Goal: Transaction & Acquisition: Purchase product/service

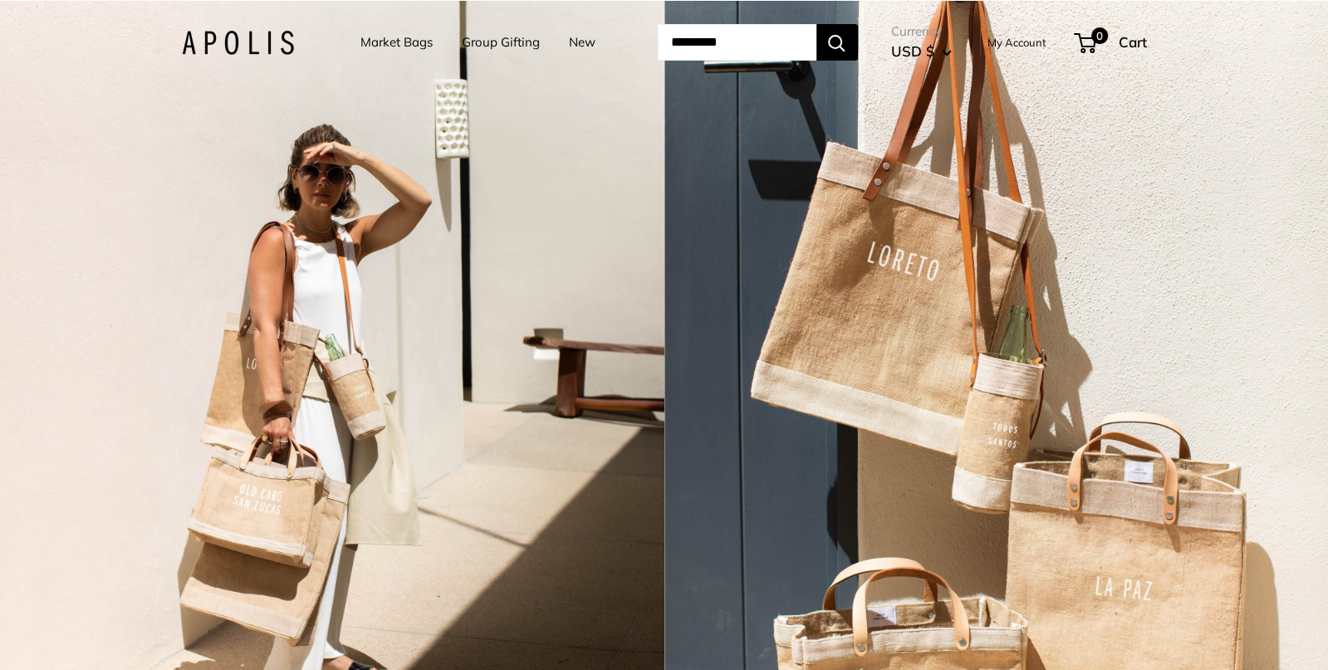
click at [376, 47] on link "Market Bags" at bounding box center [396, 42] width 72 height 23
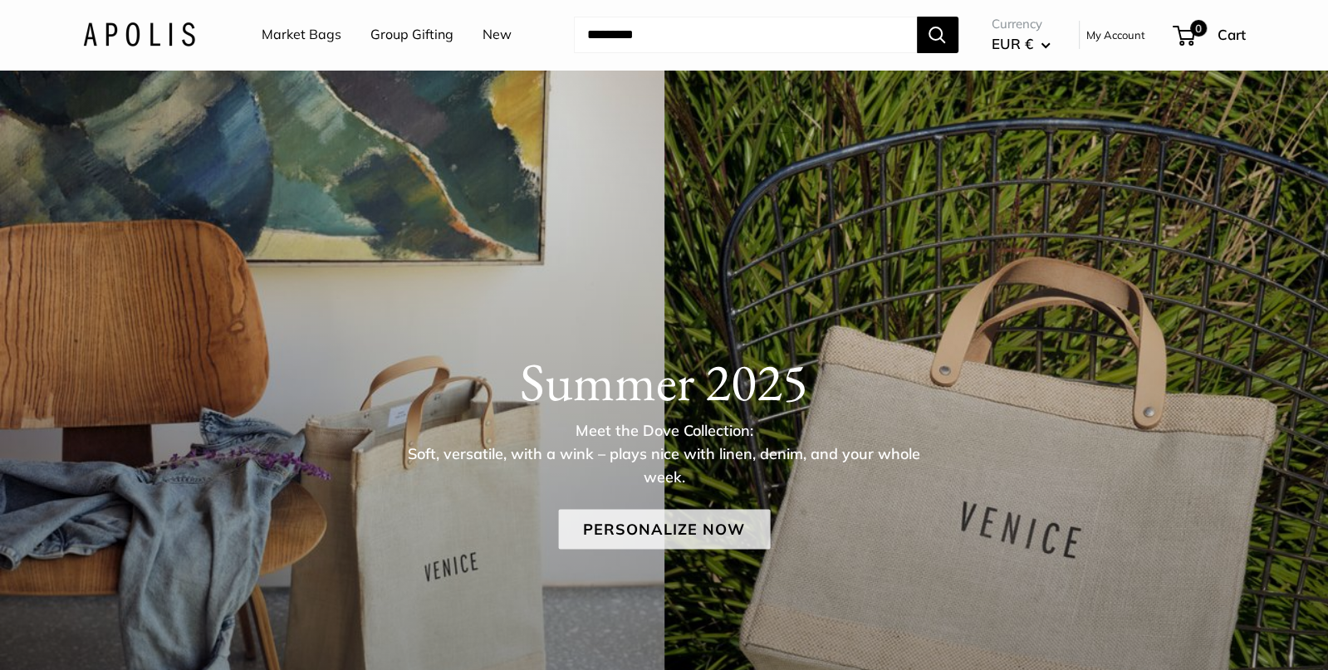
click at [702, 533] on link "Personalize Now" at bounding box center [664, 529] width 212 height 40
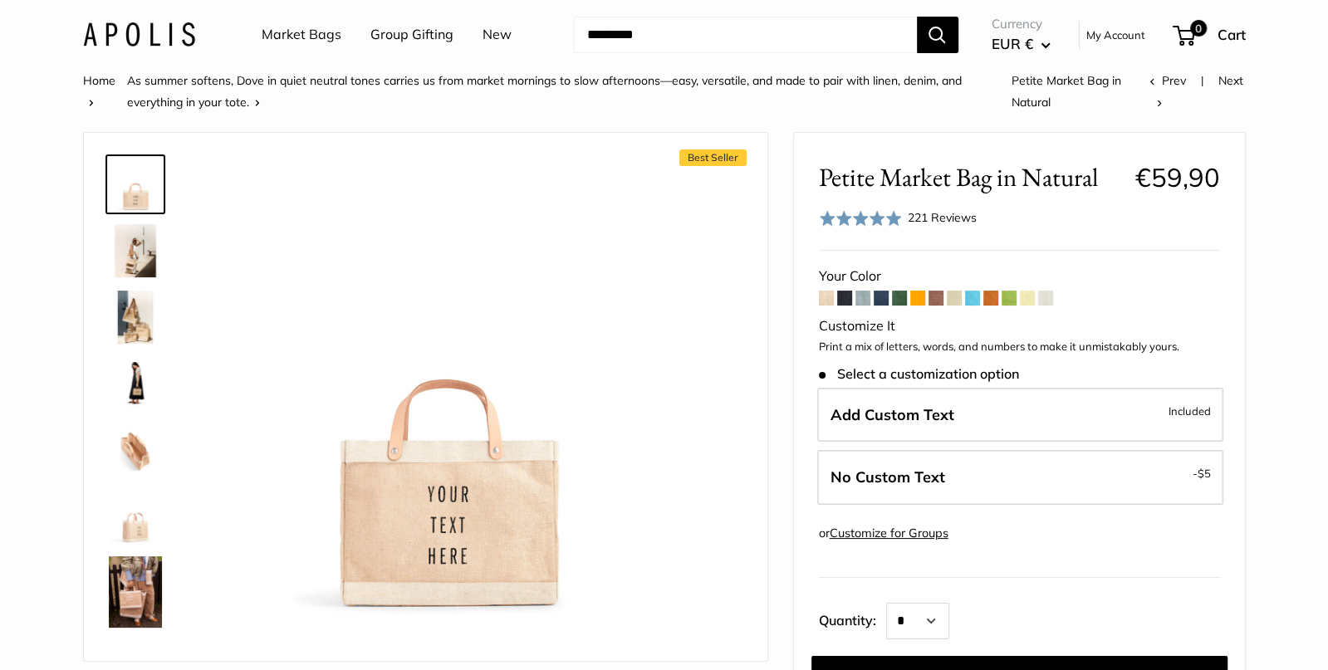
click at [302, 32] on link "Market Bags" at bounding box center [302, 34] width 80 height 25
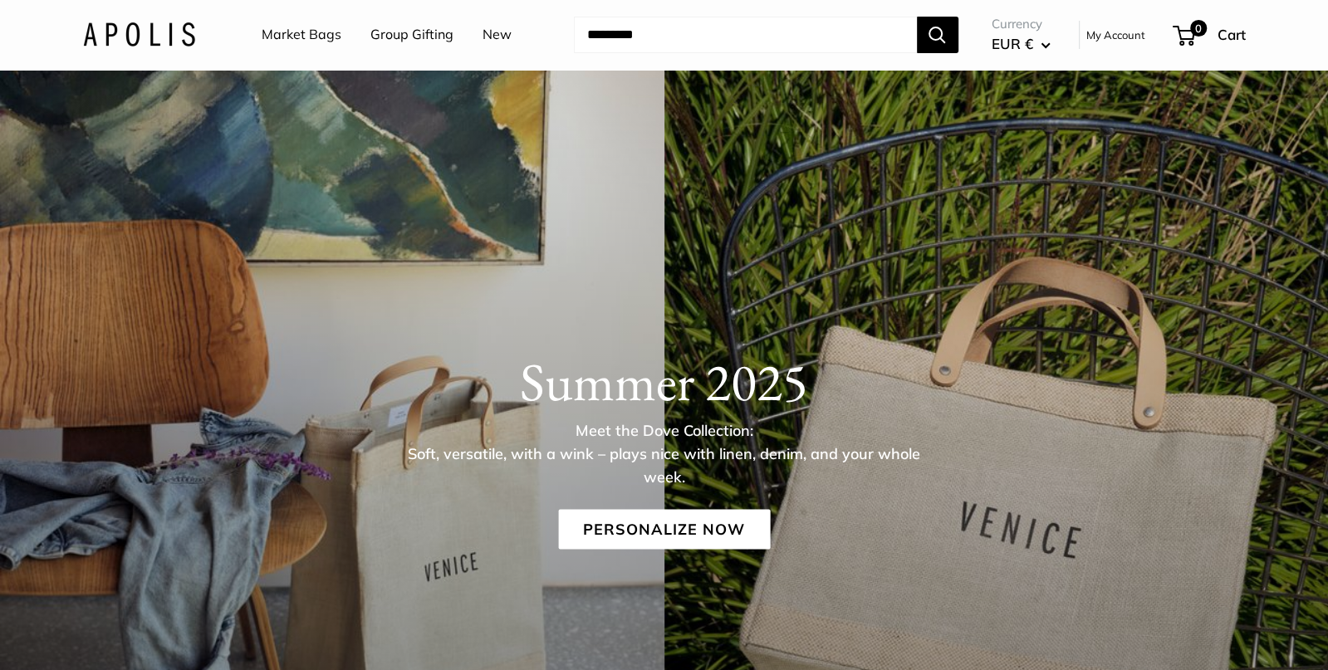
click at [664, 494] on div "Summer 2025 Meet the Dove Collection: Soft, versatile, with a wink – plays nice…" at bounding box center [664, 449] width 1229 height 199
click at [692, 528] on link "Personalize Now" at bounding box center [664, 529] width 212 height 40
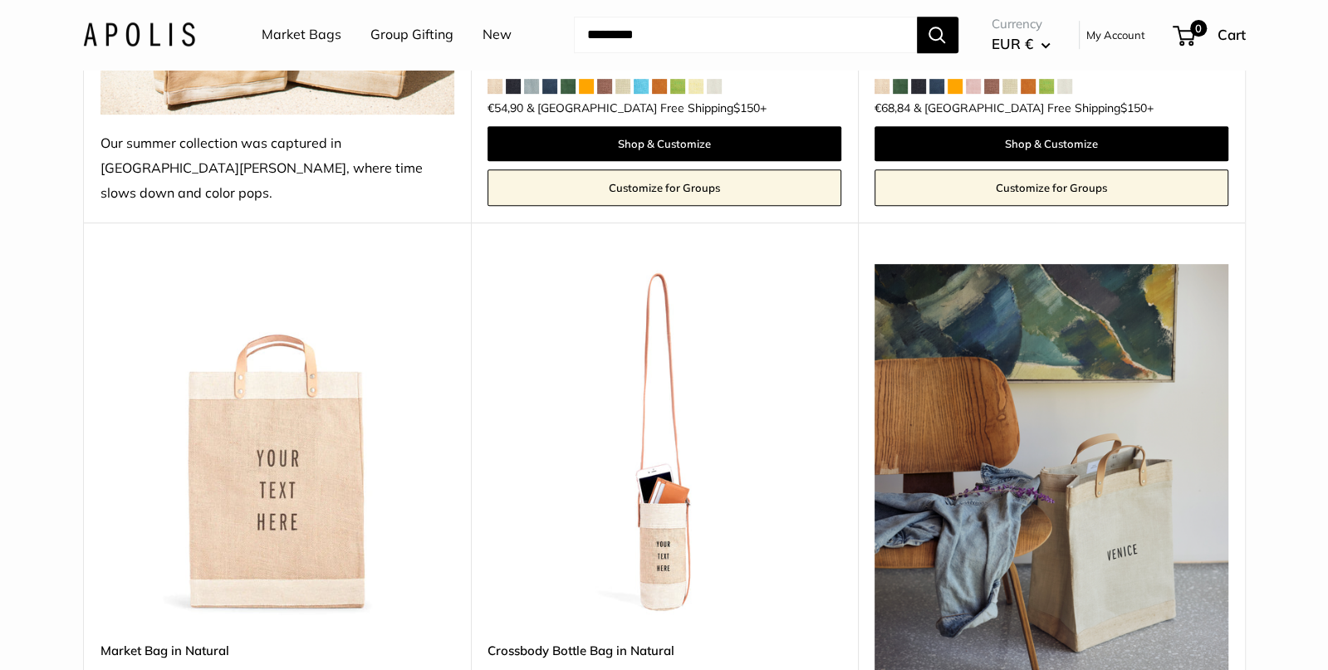
scroll to position [723, 0]
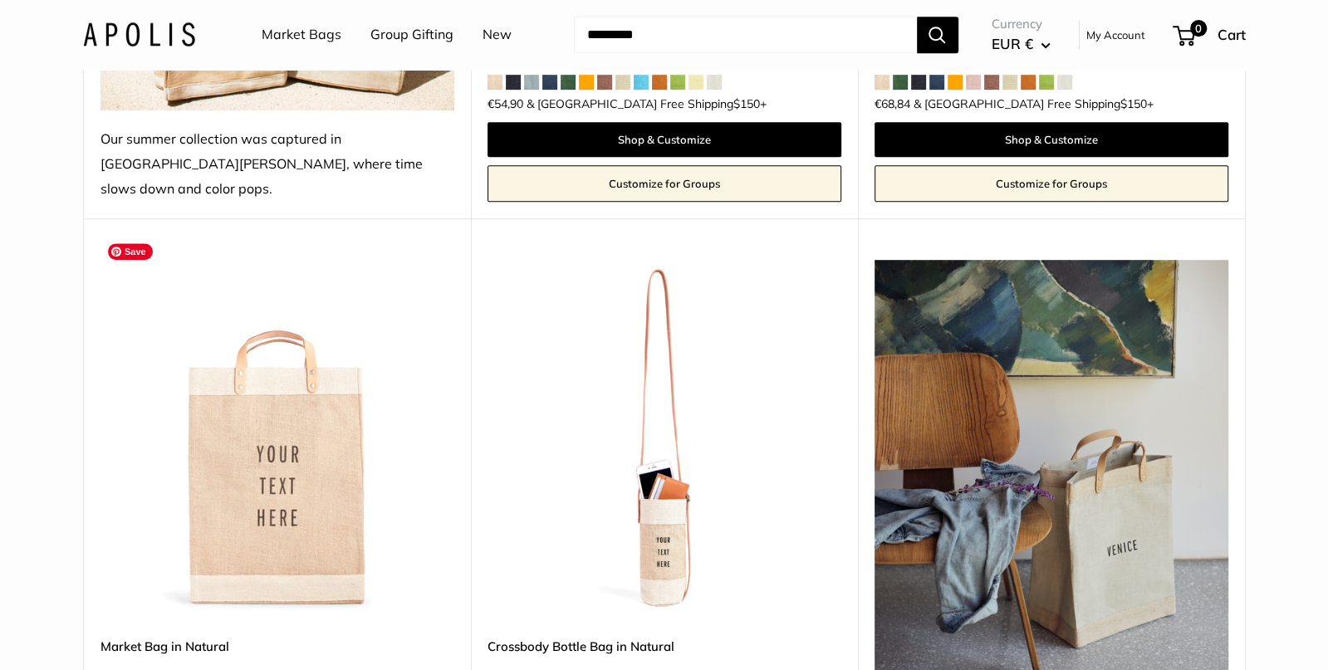
click at [0, 0] on img at bounding box center [0, 0] width 0 height 0
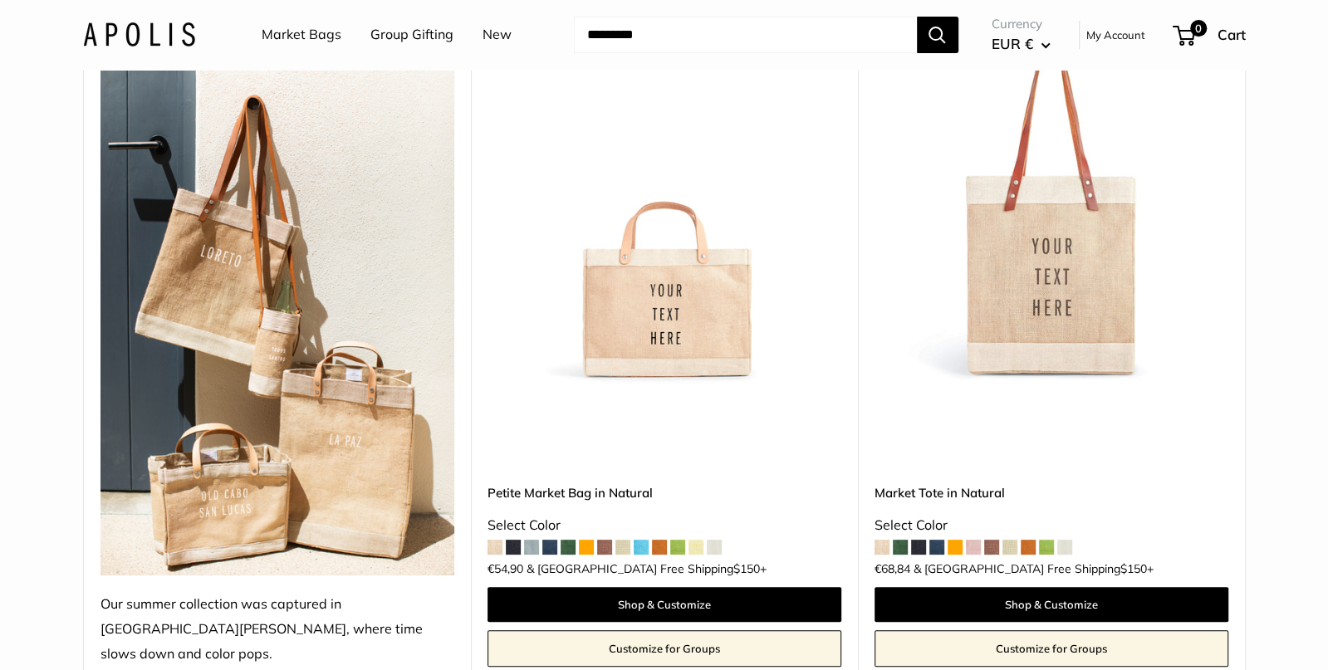
scroll to position [408, 0]
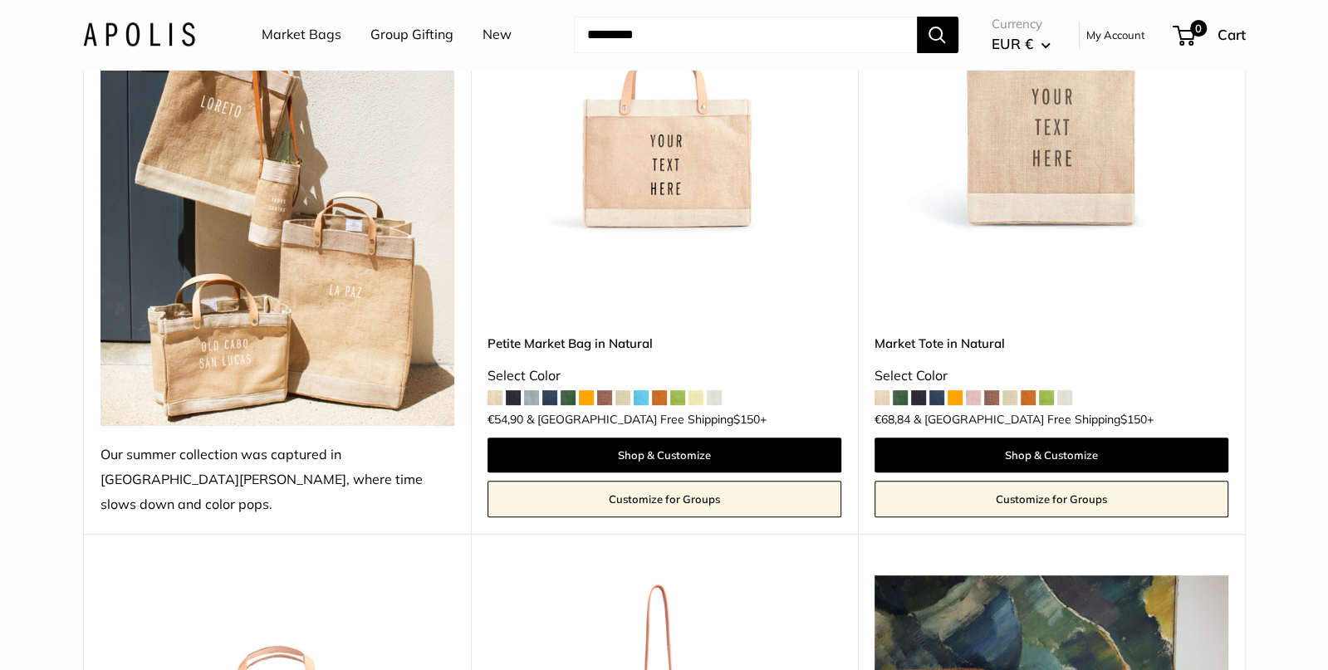
click at [0, 0] on img at bounding box center [0, 0] width 0 height 0
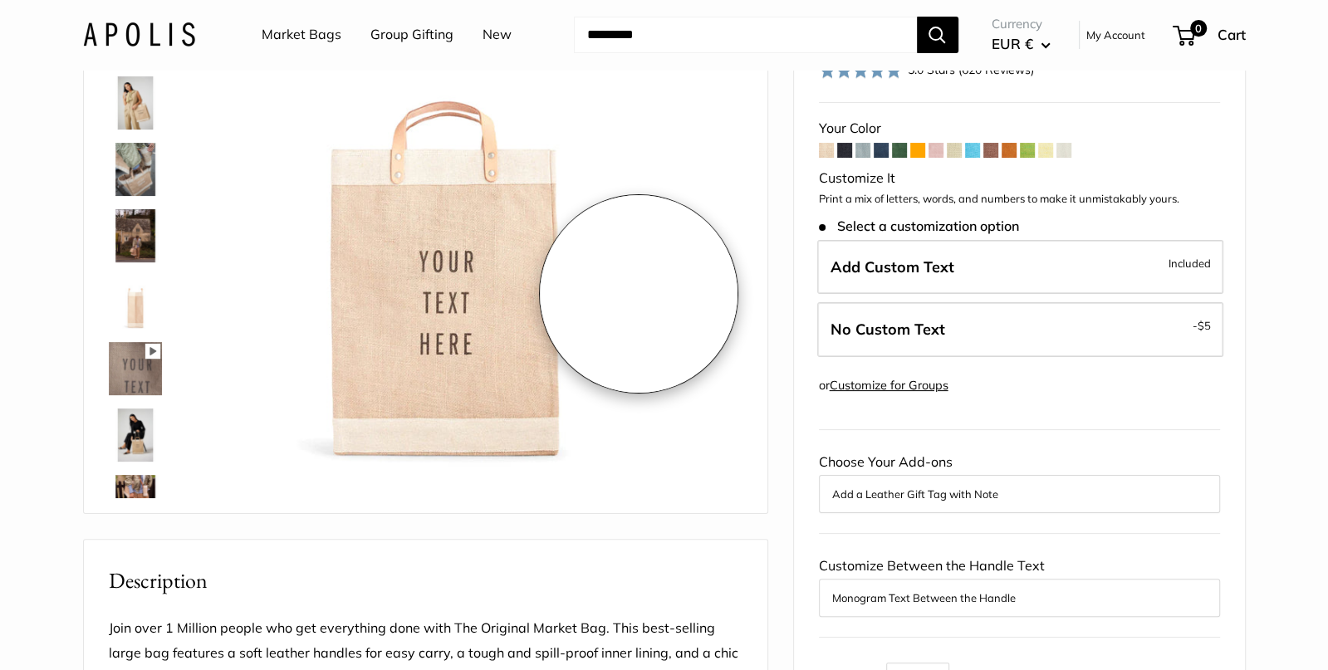
scroll to position [138, 0]
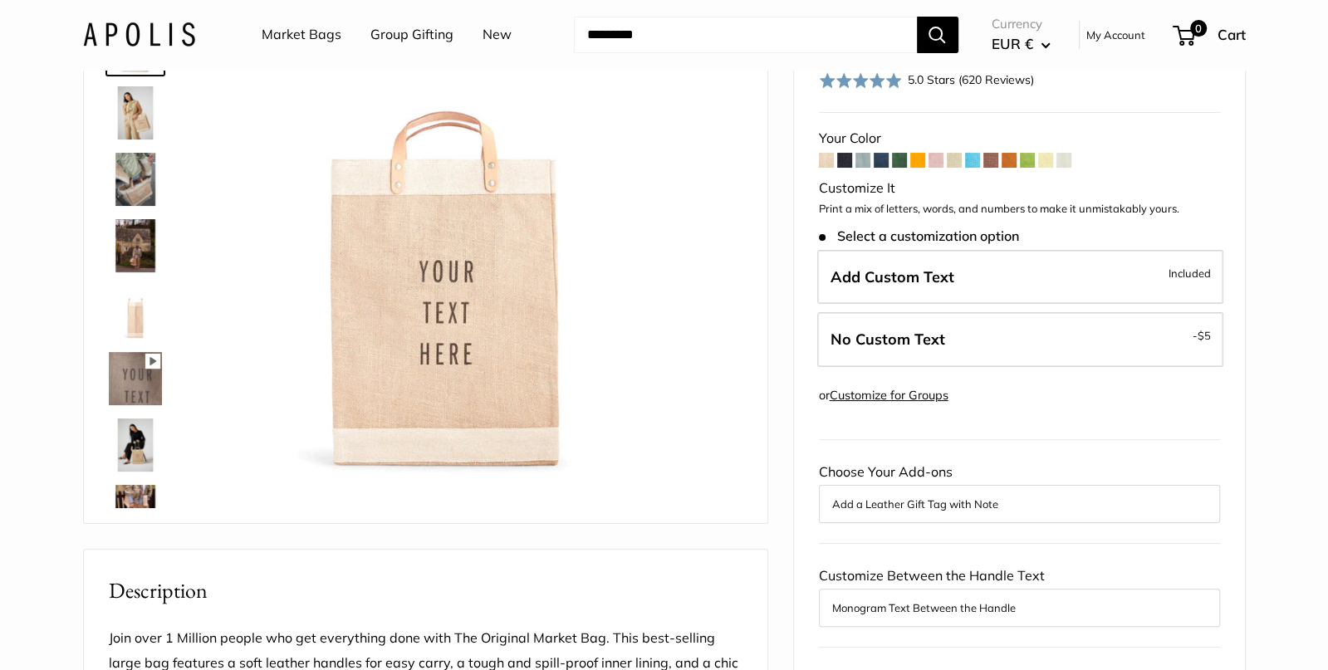
click at [936, 160] on span at bounding box center [935, 160] width 15 height 15
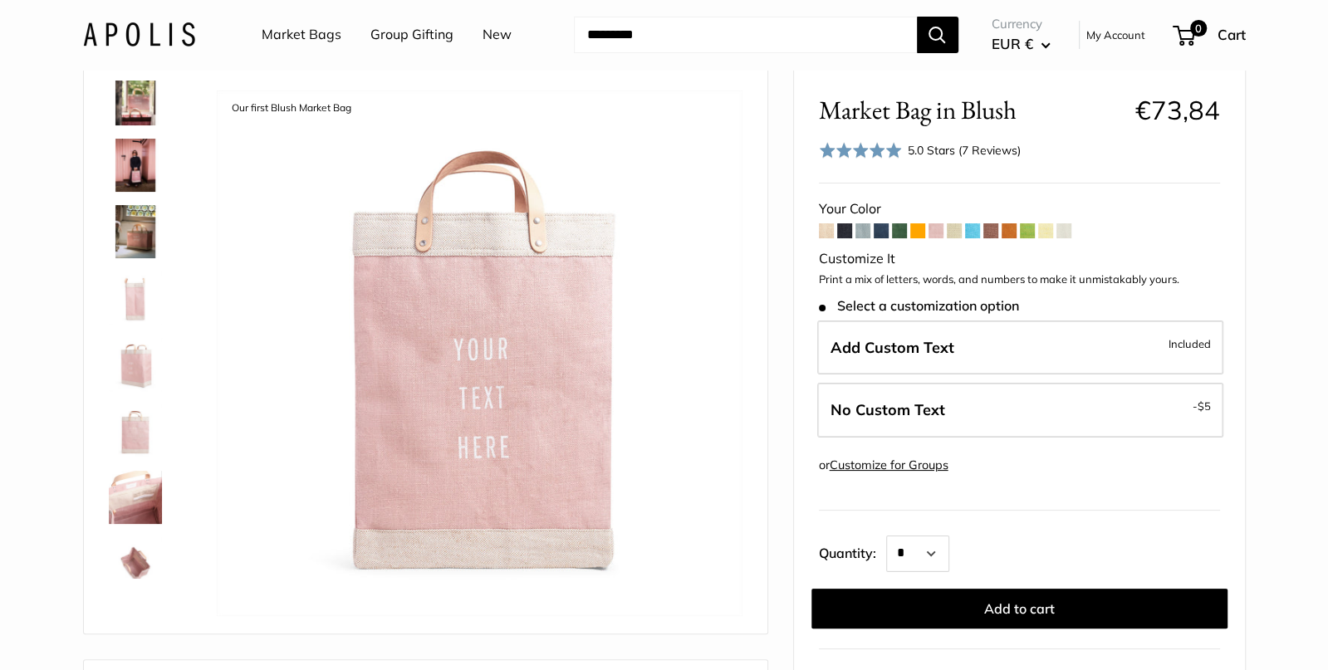
scroll to position [229, 0]
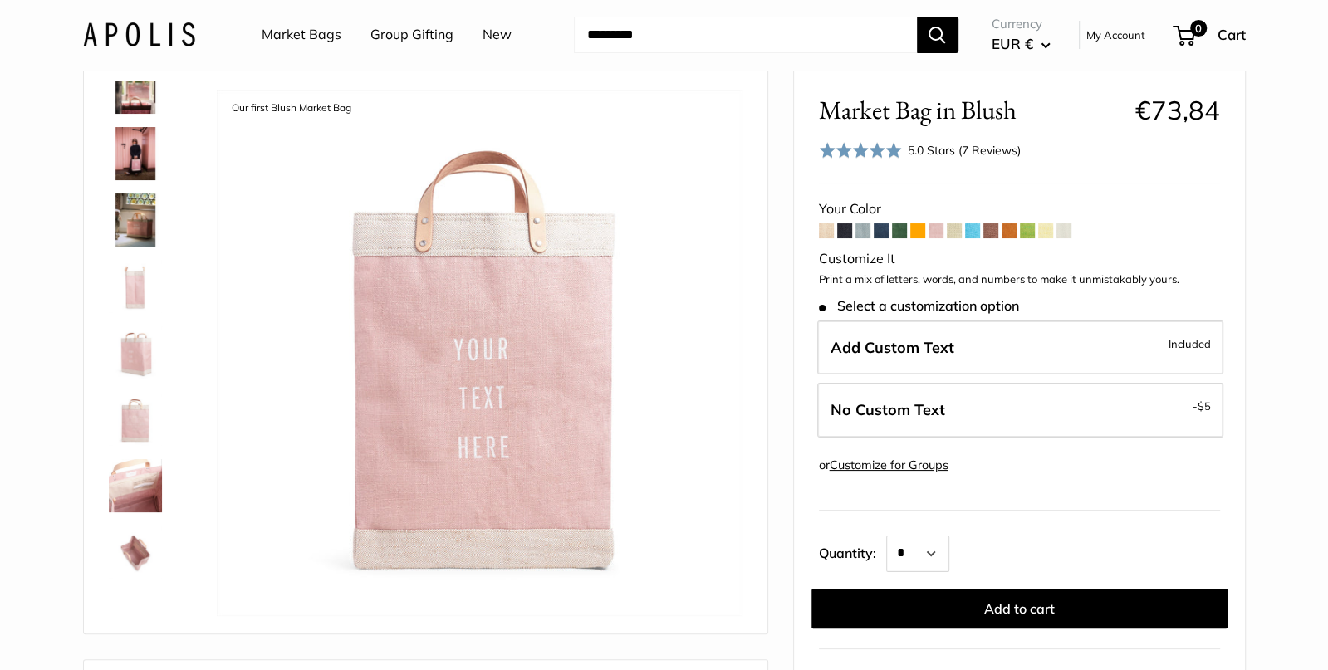
click at [132, 422] on img at bounding box center [135, 419] width 53 height 53
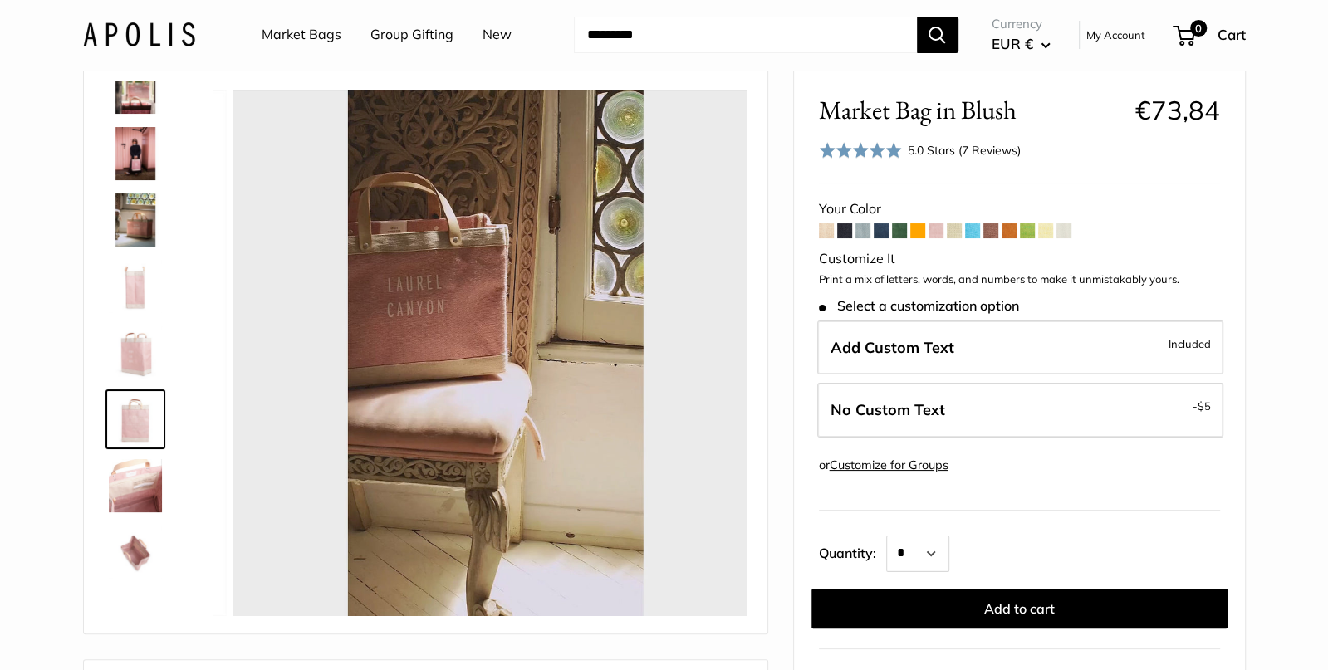
scroll to position [305, 0]
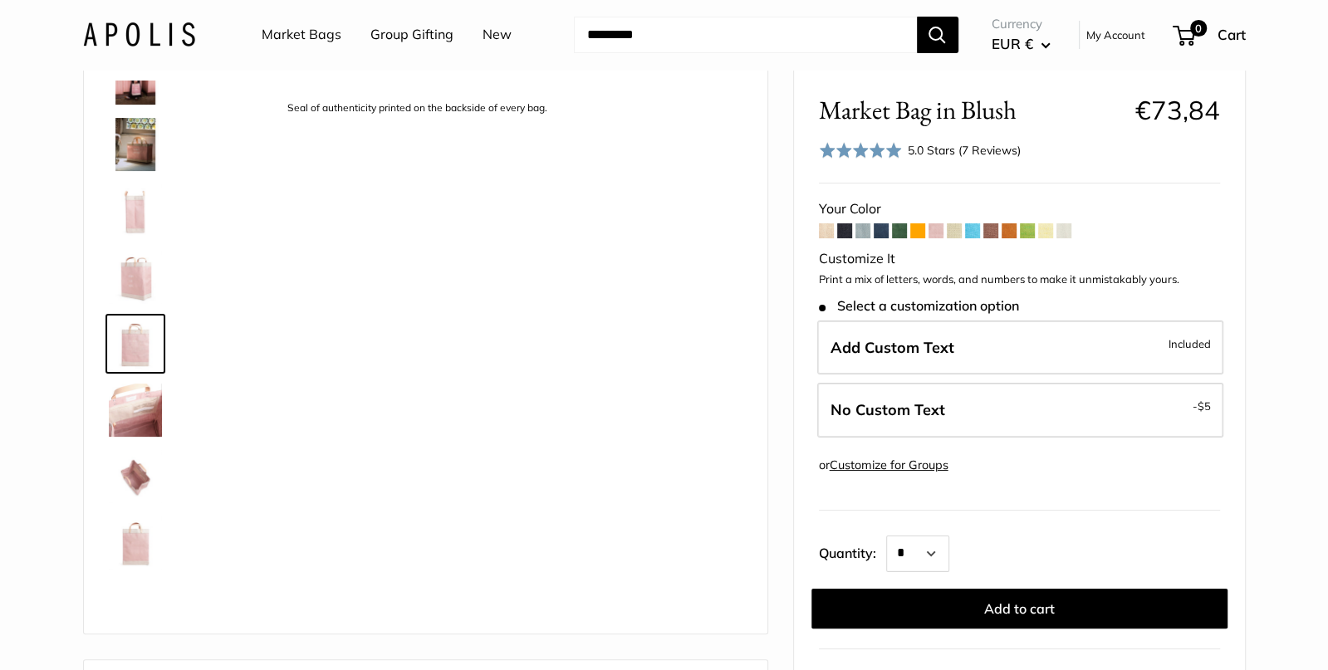
click at [130, 550] on img at bounding box center [135, 542] width 53 height 53
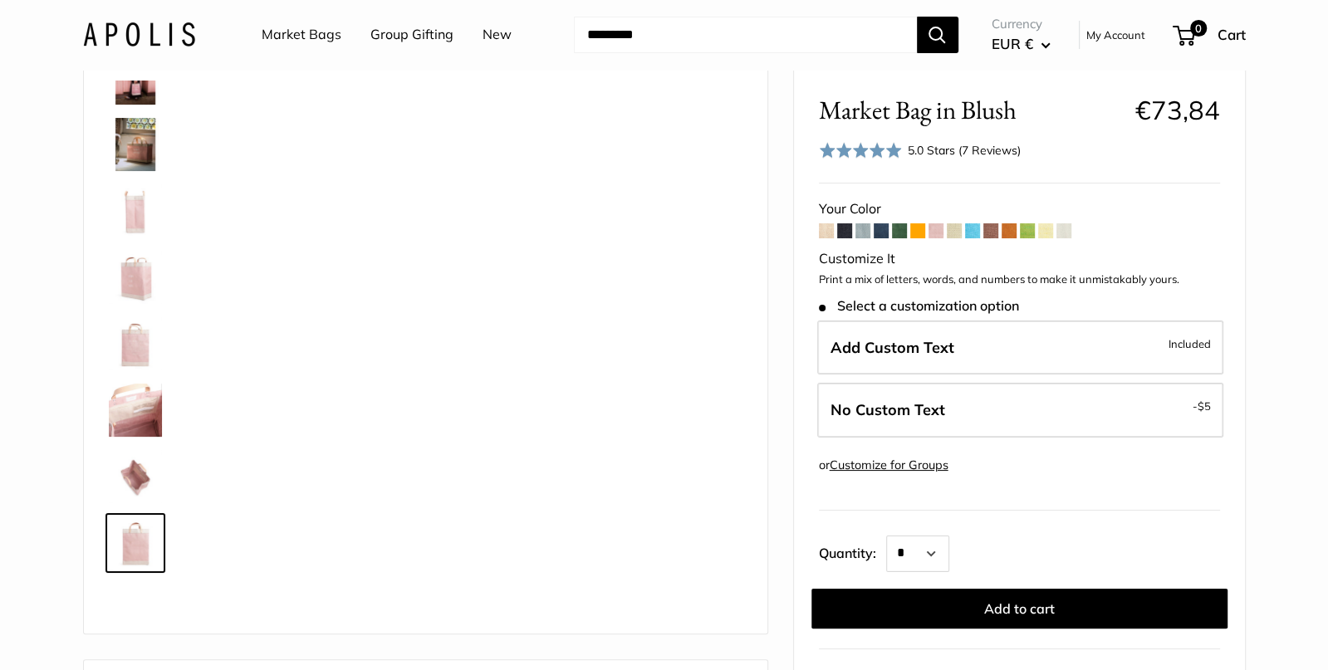
click at [144, 536] on img at bounding box center [135, 542] width 53 height 53
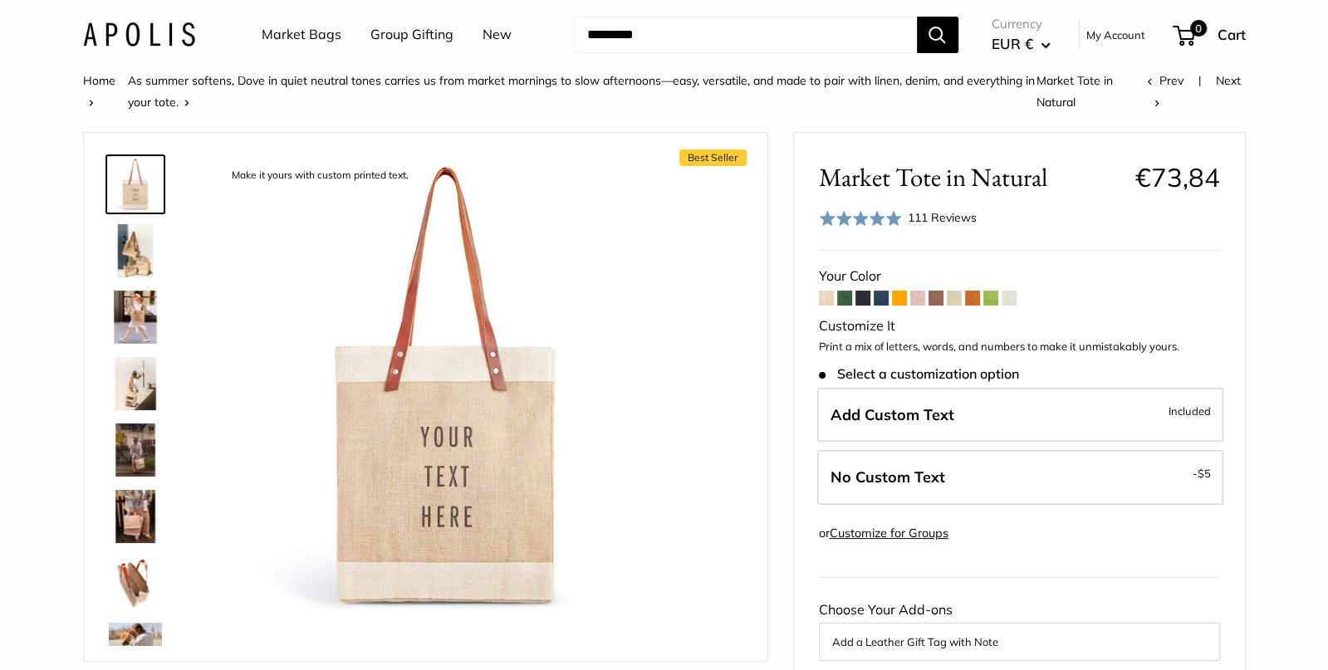
click at [910, 295] on span at bounding box center [917, 298] width 15 height 15
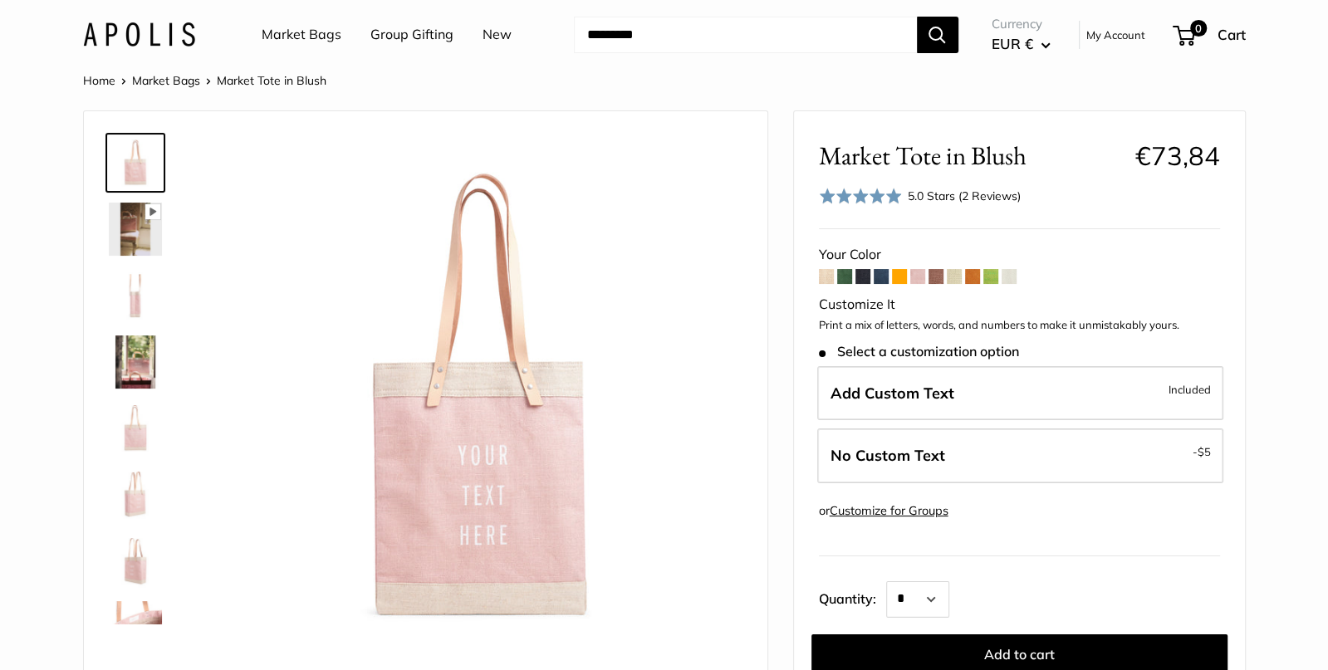
scroll to position [238, 0]
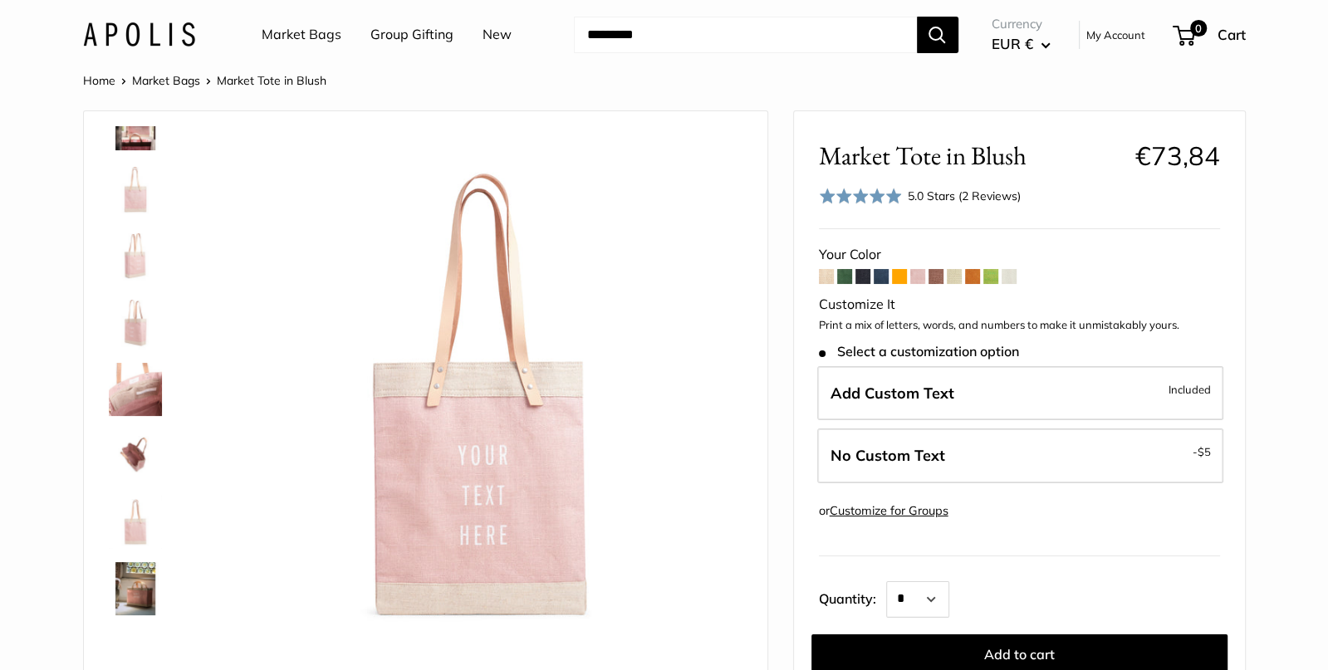
click at [120, 527] on img at bounding box center [135, 522] width 53 height 53
